Goal: Information Seeking & Learning: Learn about a topic

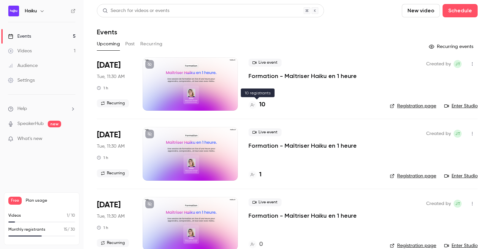
click at [258, 105] on div "10" at bounding box center [256, 104] width 17 height 9
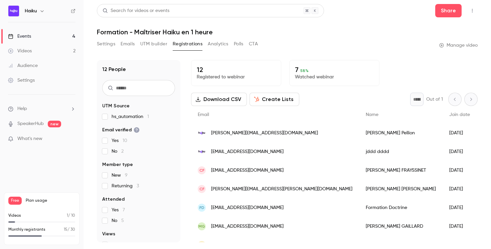
click at [46, 37] on link "Events 4" at bounding box center [41, 36] width 83 height 15
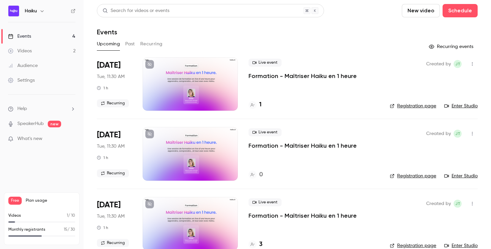
click at [129, 47] on button "Past" at bounding box center [130, 44] width 10 height 11
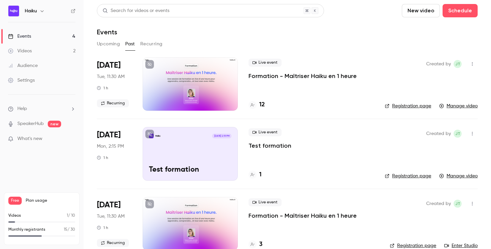
click at [284, 73] on p "Formation - Maîtriser Haiku en 1 heure" at bounding box center [302, 76] width 108 height 8
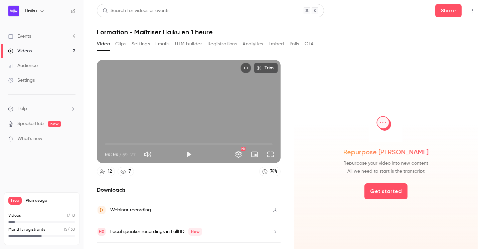
click at [258, 46] on button "Analytics" at bounding box center [252, 44] width 21 height 11
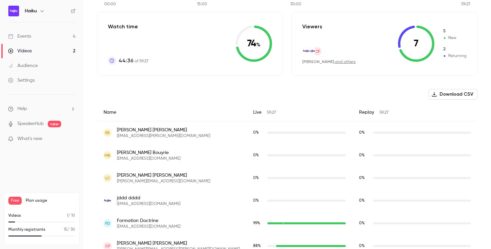
scroll to position [76, 0]
